Goal: Transaction & Acquisition: Download file/media

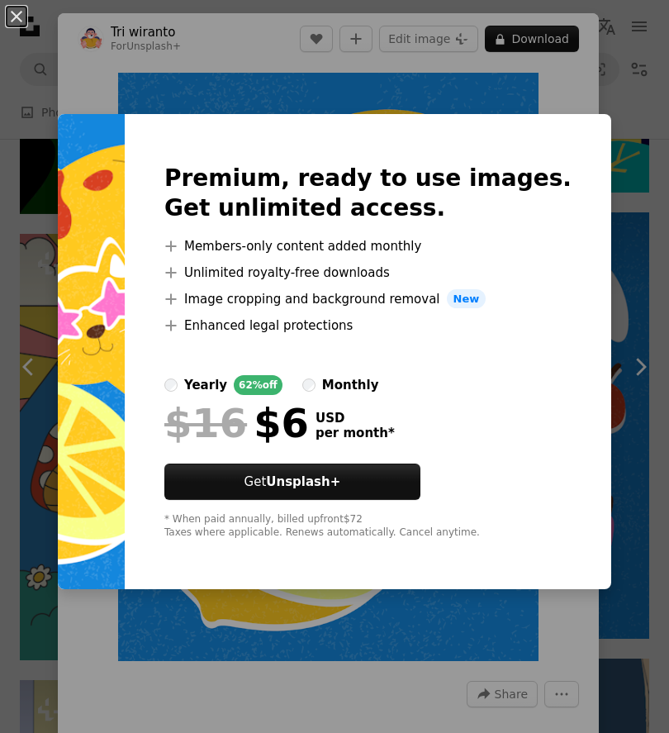
scroll to position [21515, 0]
click at [657, 488] on div "An X shape Premium, ready to use images. Get unlimited access. A plus sign Memb…" at bounding box center [334, 366] width 669 height 733
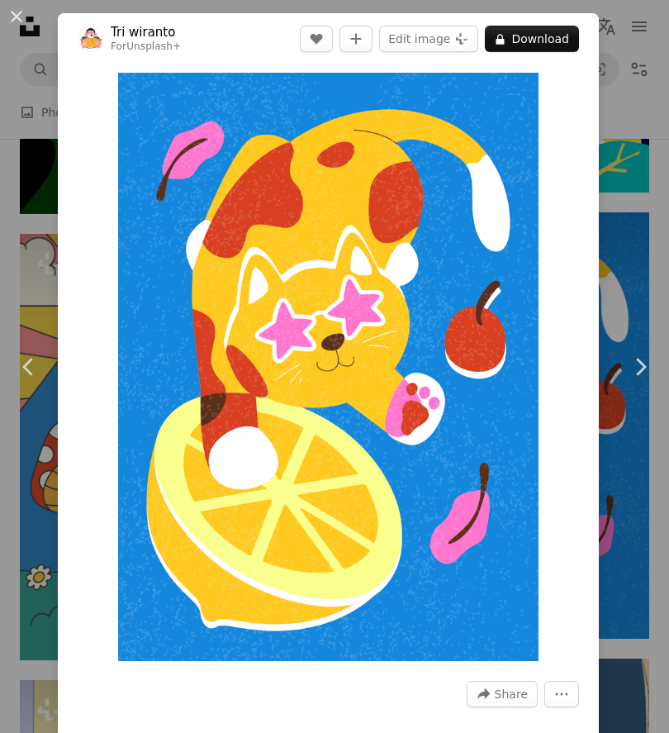
click at [631, 93] on div "An X shape Chevron left Chevron right Tri wiranto For Unsplash+ A heart A plus …" at bounding box center [334, 366] width 669 height 733
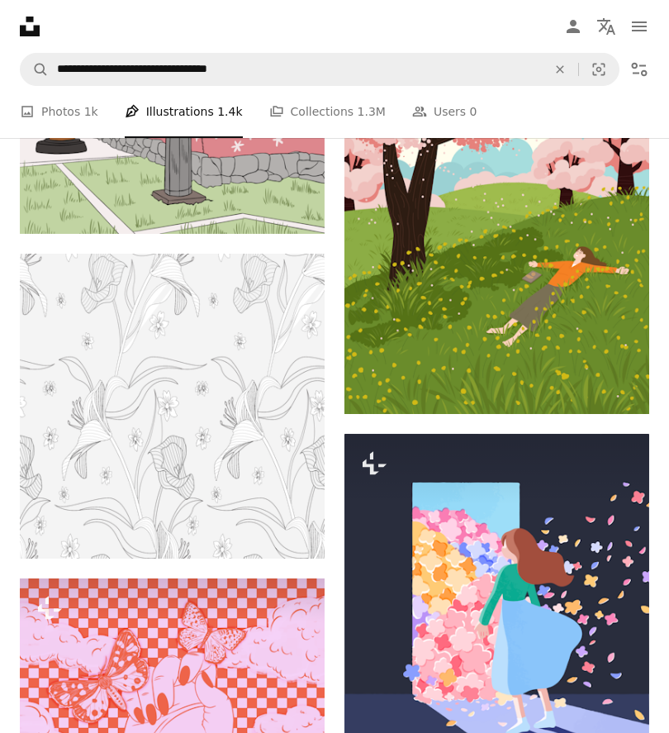
scroll to position [18379, 0]
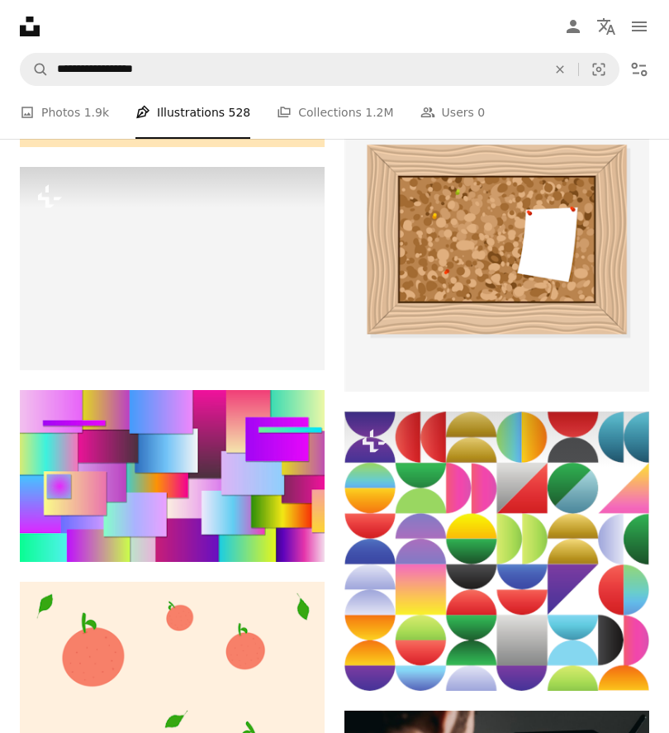
scroll to position [7633, 0]
